Goal: Register for event/course

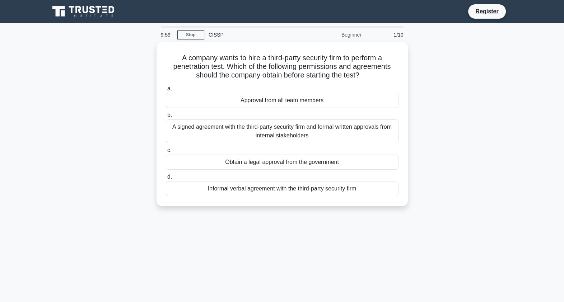
click at [104, 13] on icon at bounding box center [104, 11] width 5 height 1
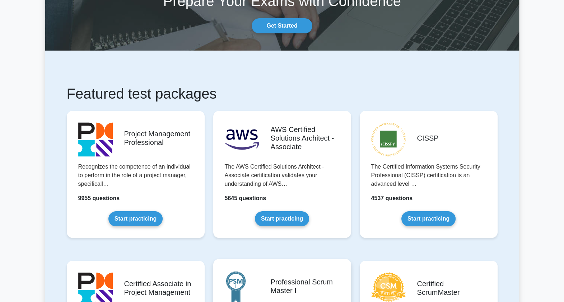
scroll to position [179, 0]
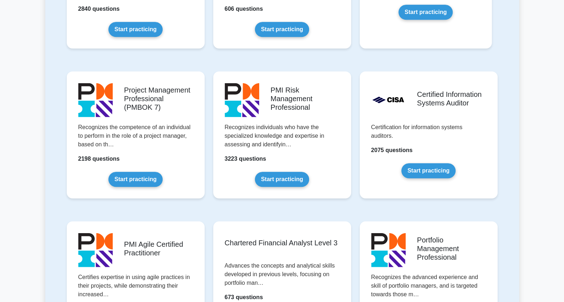
scroll to position [673, 0]
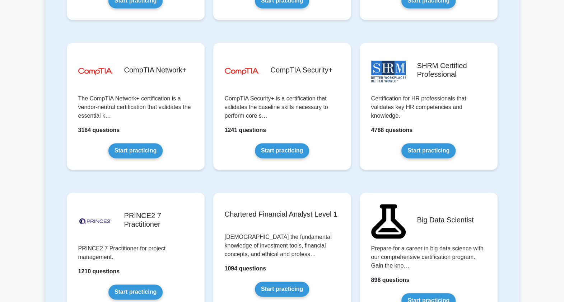
scroll to position [1346, 0]
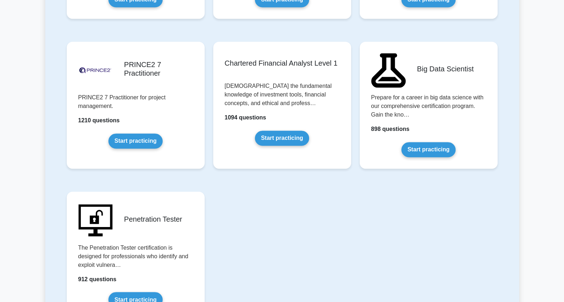
scroll to position [1525, 0]
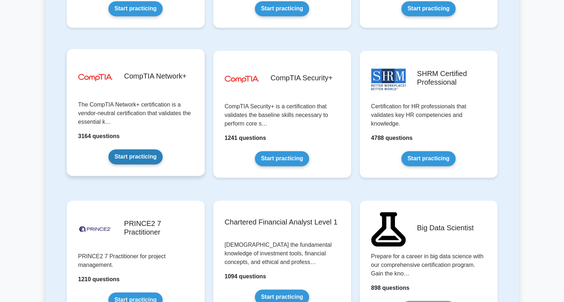
scroll to position [1301, 0]
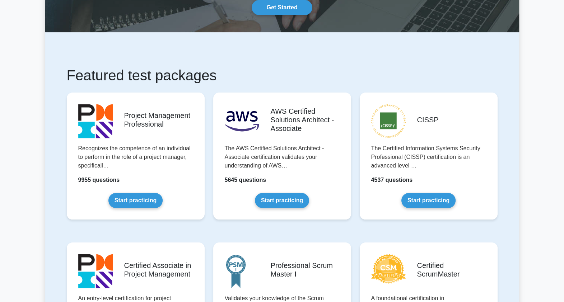
scroll to position [45, 0]
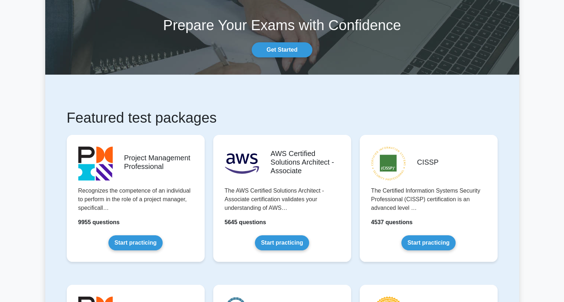
scroll to position [0, 0]
